Goal: Check status: Check status

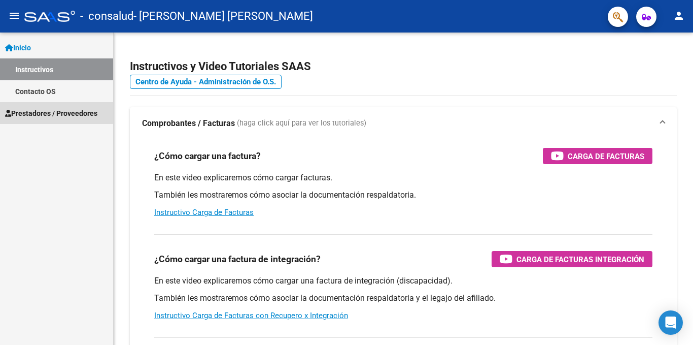
click at [45, 107] on link "Prestadores / Proveedores" at bounding box center [56, 113] width 113 height 22
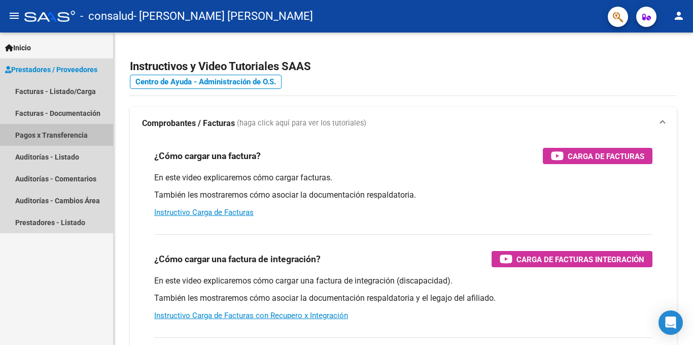
click at [44, 132] on link "Pagos x Transferencia" at bounding box center [56, 135] width 113 height 22
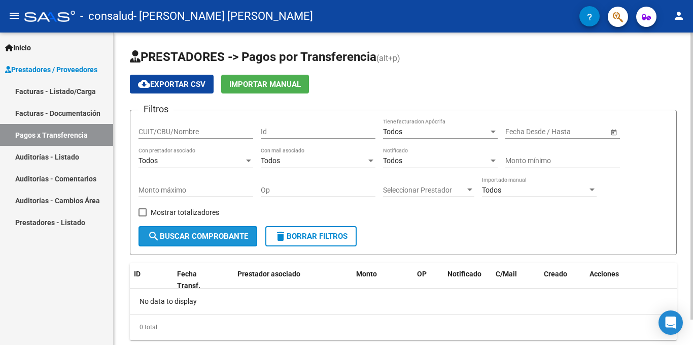
click at [187, 244] on button "search Buscar Comprobante" at bounding box center [198, 236] width 119 height 20
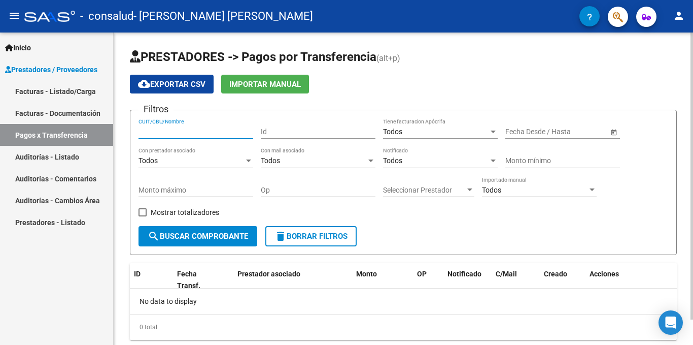
click at [188, 132] on input "CUIT/CBU/Nombre" at bounding box center [196, 131] width 115 height 9
type input "27416948769"
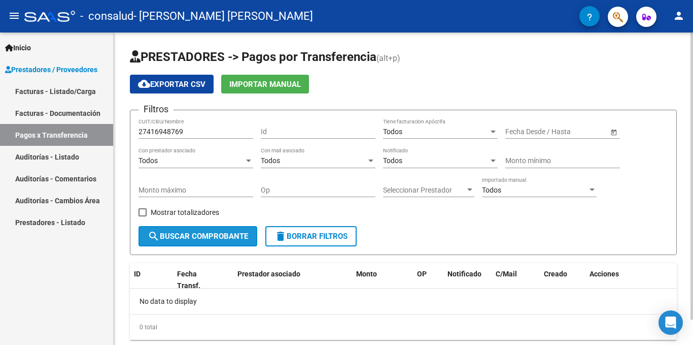
click at [171, 234] on span "search Buscar Comprobante" at bounding box center [198, 235] width 100 height 9
click at [149, 212] on label "Mostrar totalizadores" at bounding box center [179, 212] width 81 height 12
click at [143, 216] on input "Mostrar totalizadores" at bounding box center [142, 216] width 1 height 1
checkbox input "true"
click at [179, 231] on button "search Buscar Comprobante" at bounding box center [198, 236] width 119 height 20
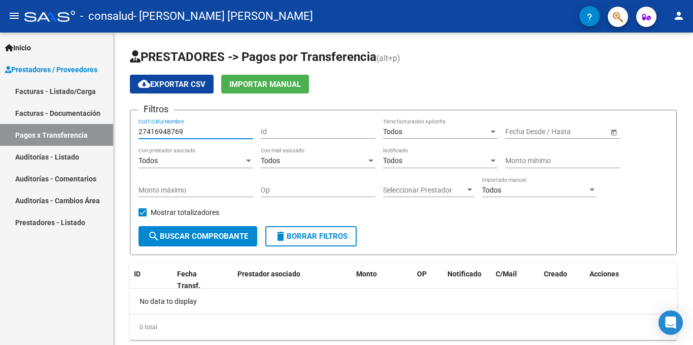
drag, startPoint x: 205, startPoint y: 130, endPoint x: 56, endPoint y: 135, distance: 148.3
click at [56, 135] on mat-sidenav-container "Inicio Instructivos Contacto OS Prestadores / Proveedores Facturas - Listado/Ca…" at bounding box center [346, 188] width 693 height 312
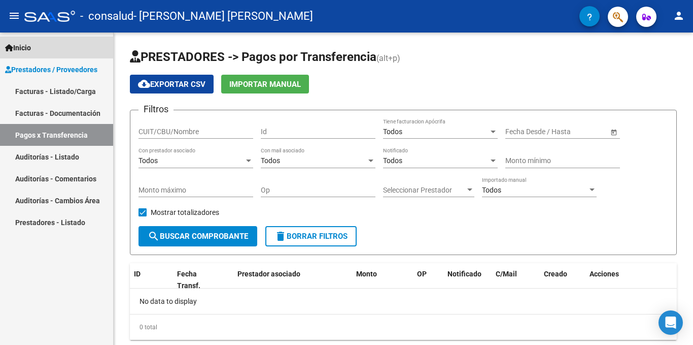
click at [31, 48] on span "Inicio" at bounding box center [18, 47] width 26 height 11
